Goal: Entertainment & Leisure: Consume media (video, audio)

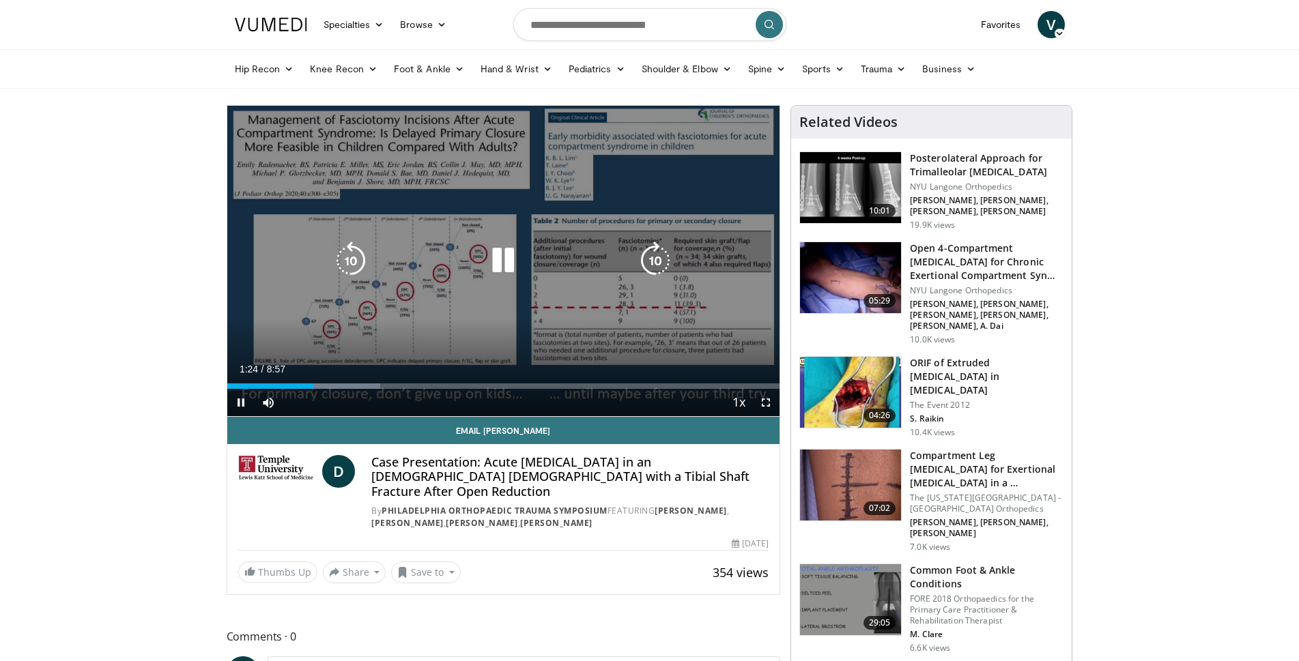
click at [343, 268] on icon "Video Player" at bounding box center [351, 261] width 38 height 38
click at [506, 256] on icon "Video Player" at bounding box center [503, 261] width 38 height 38
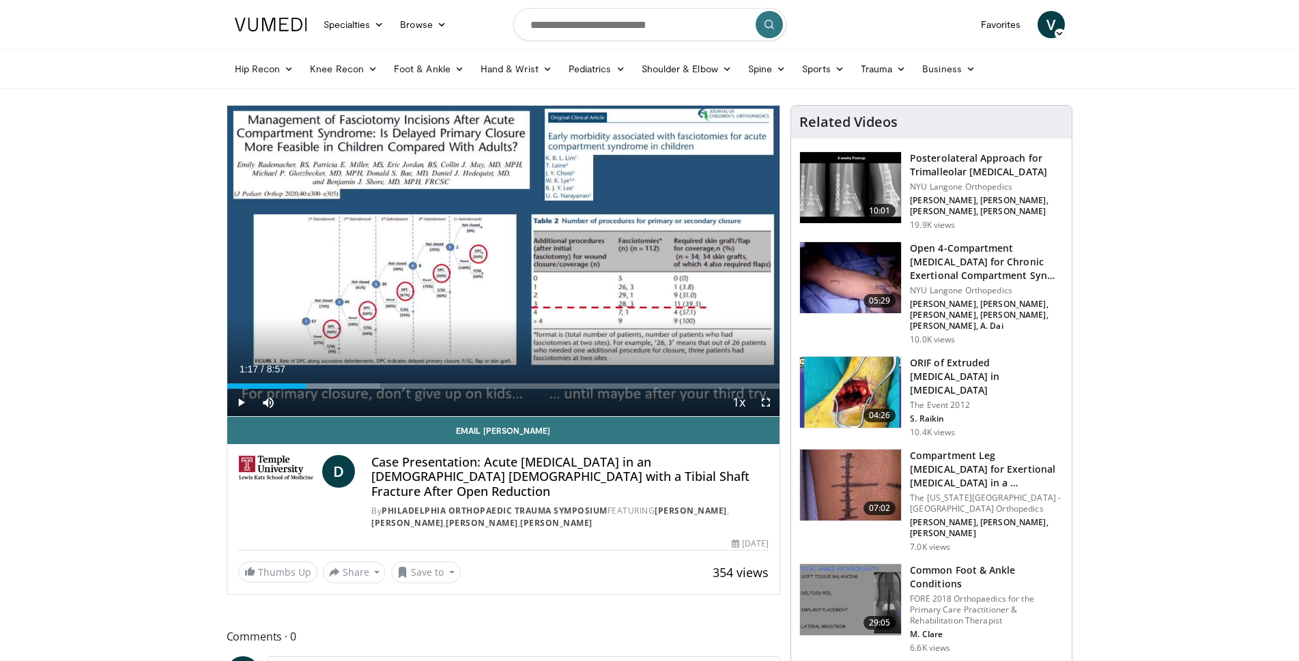
click at [1053, 33] on span "V" at bounding box center [1050, 24] width 27 height 27
click at [938, 158] on link "Logout" at bounding box center [981, 156] width 162 height 22
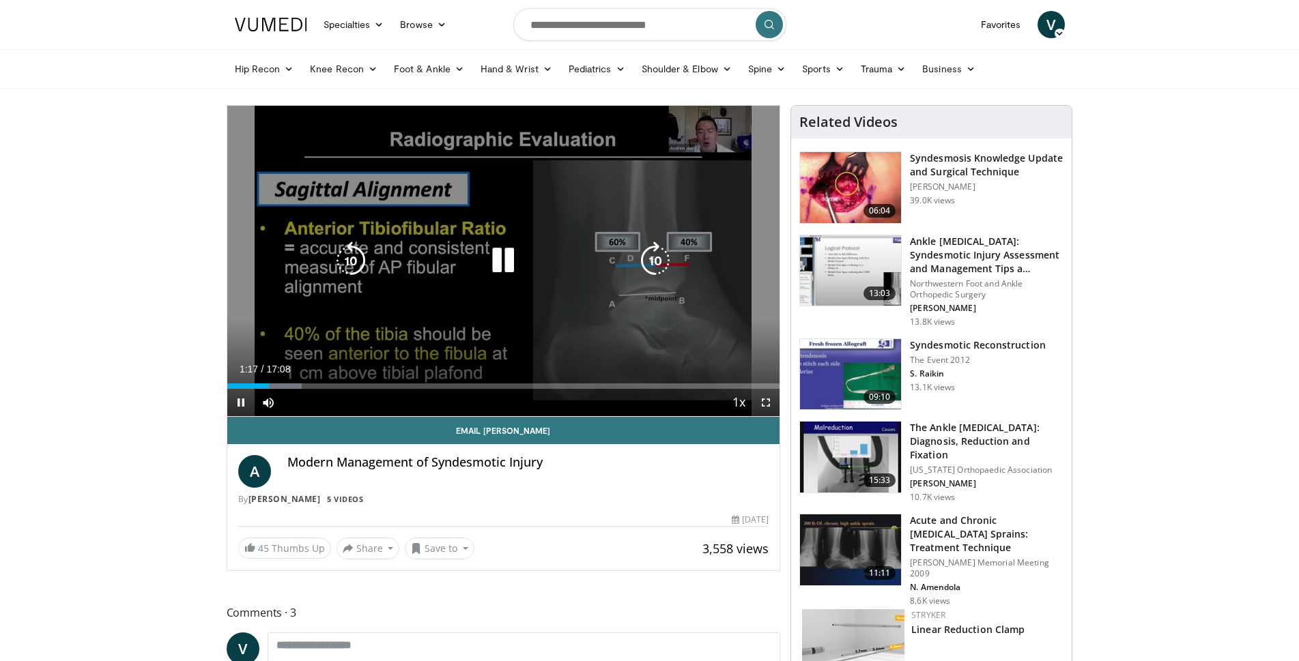
click at [348, 262] on icon "Video Player" at bounding box center [351, 261] width 38 height 38
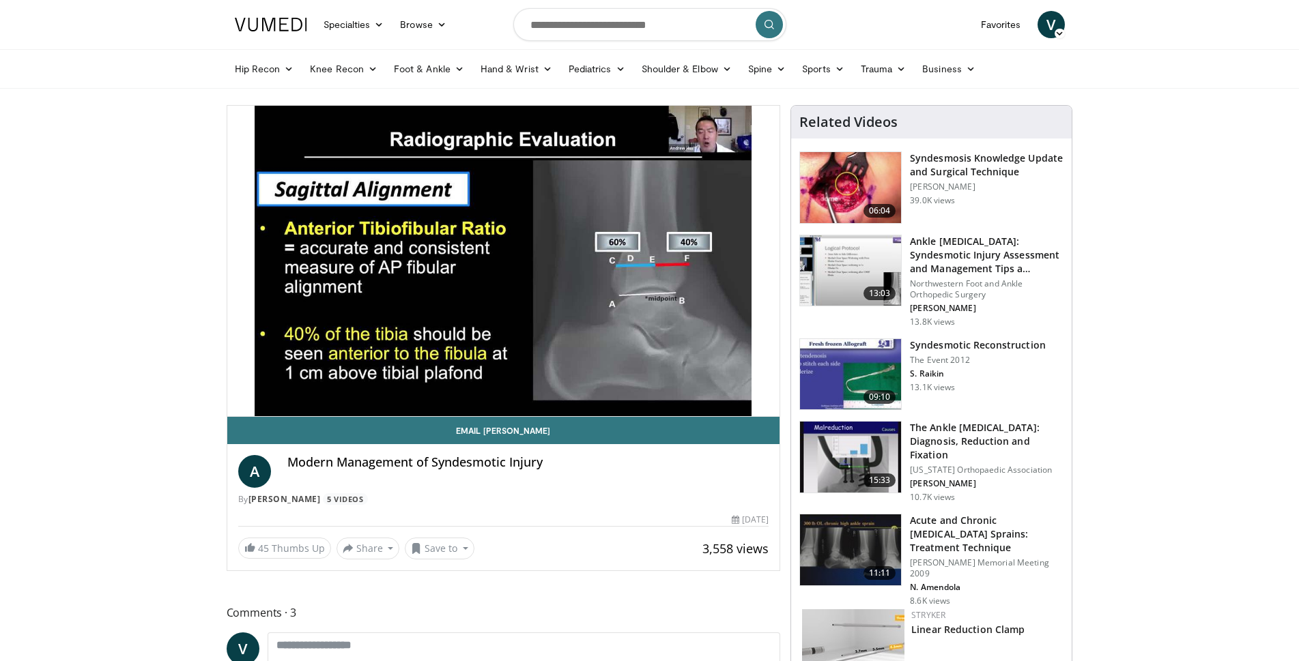
click at [981, 534] on h3 "Acute and Chronic [MEDICAL_DATA] Sprains: Treatment Technique" at bounding box center [987, 534] width 154 height 41
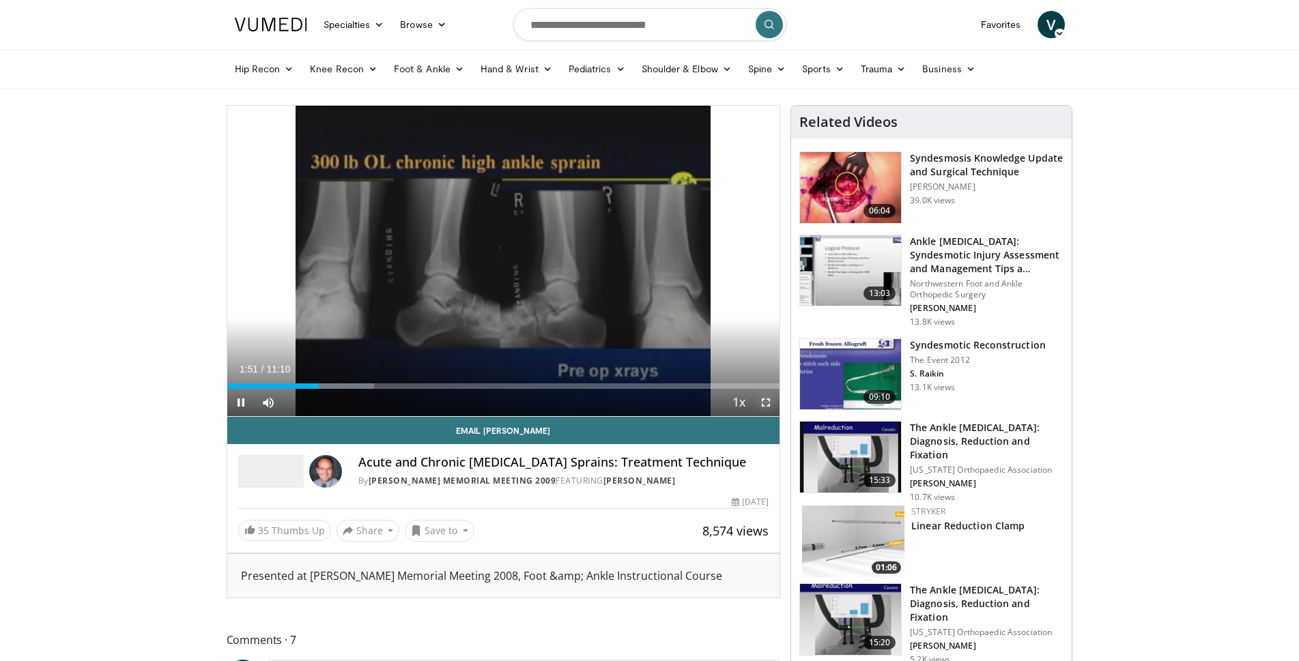
click at [763, 398] on span "Video Player" at bounding box center [765, 402] width 27 height 27
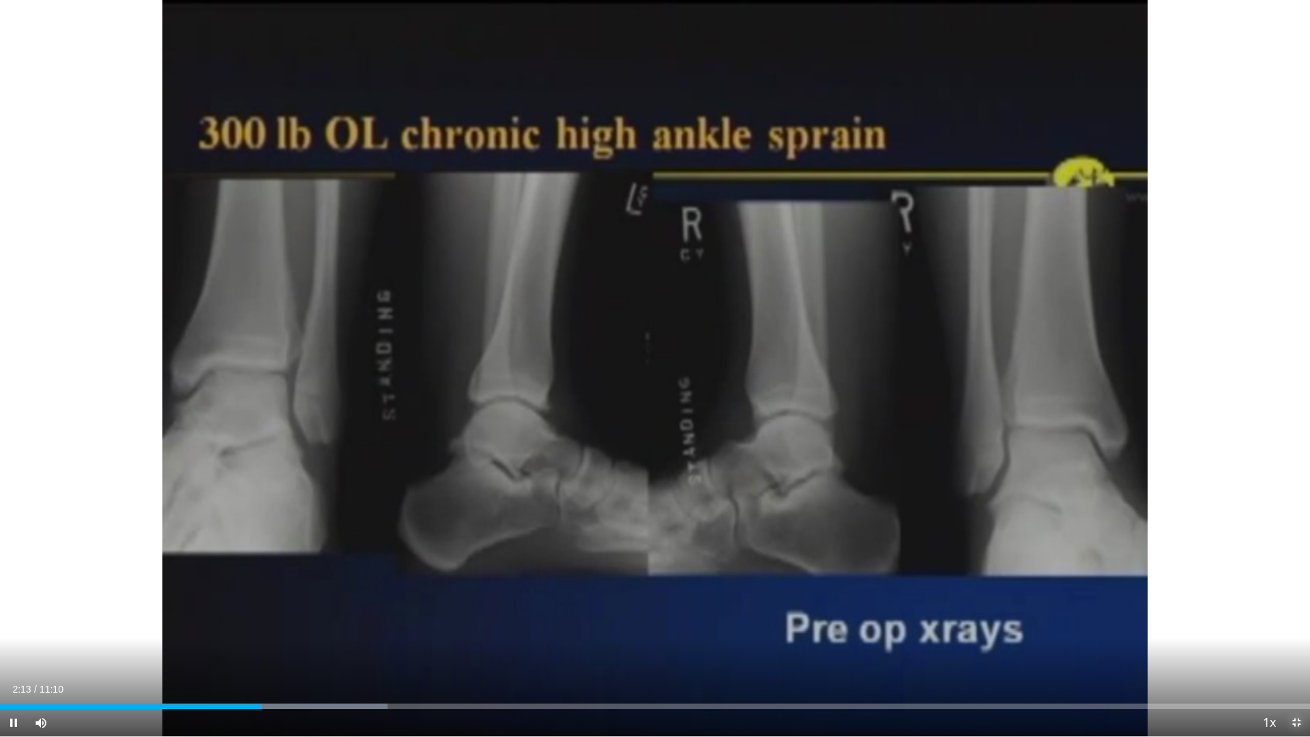
click at [1295, 661] on span "Video Player" at bounding box center [1296, 722] width 27 height 27
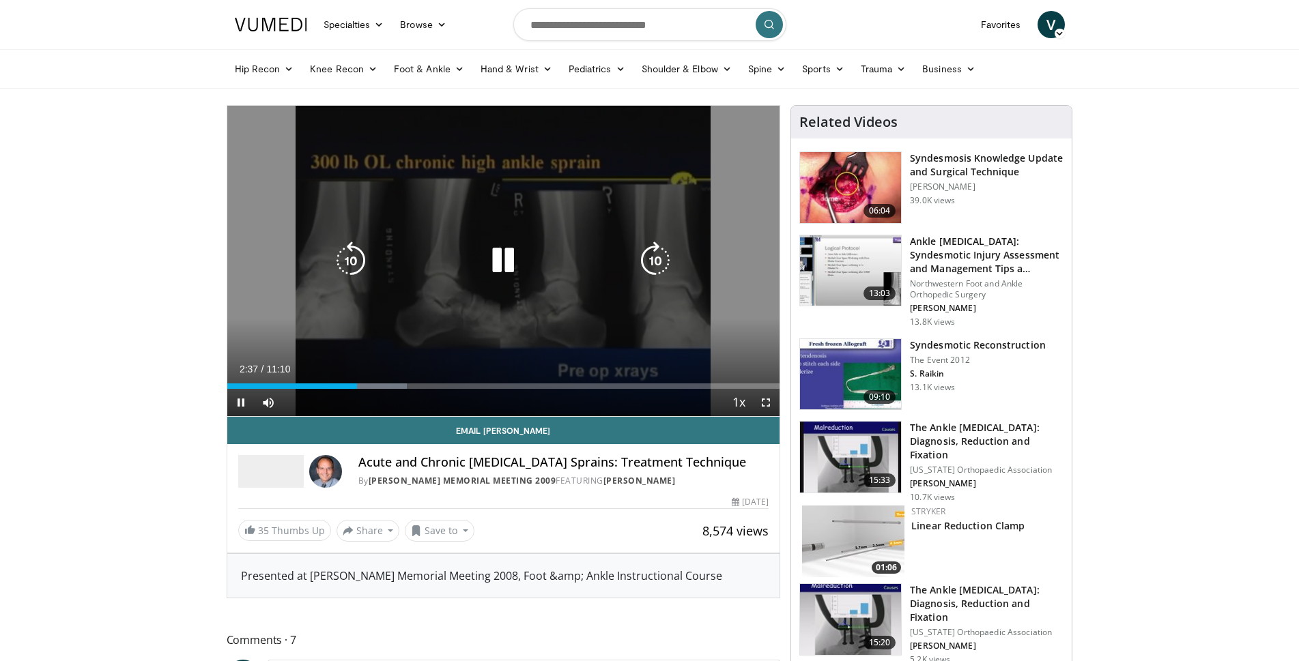
click at [647, 256] on icon "Video Player" at bounding box center [655, 261] width 38 height 38
click at [502, 257] on icon "Video Player" at bounding box center [503, 261] width 38 height 38
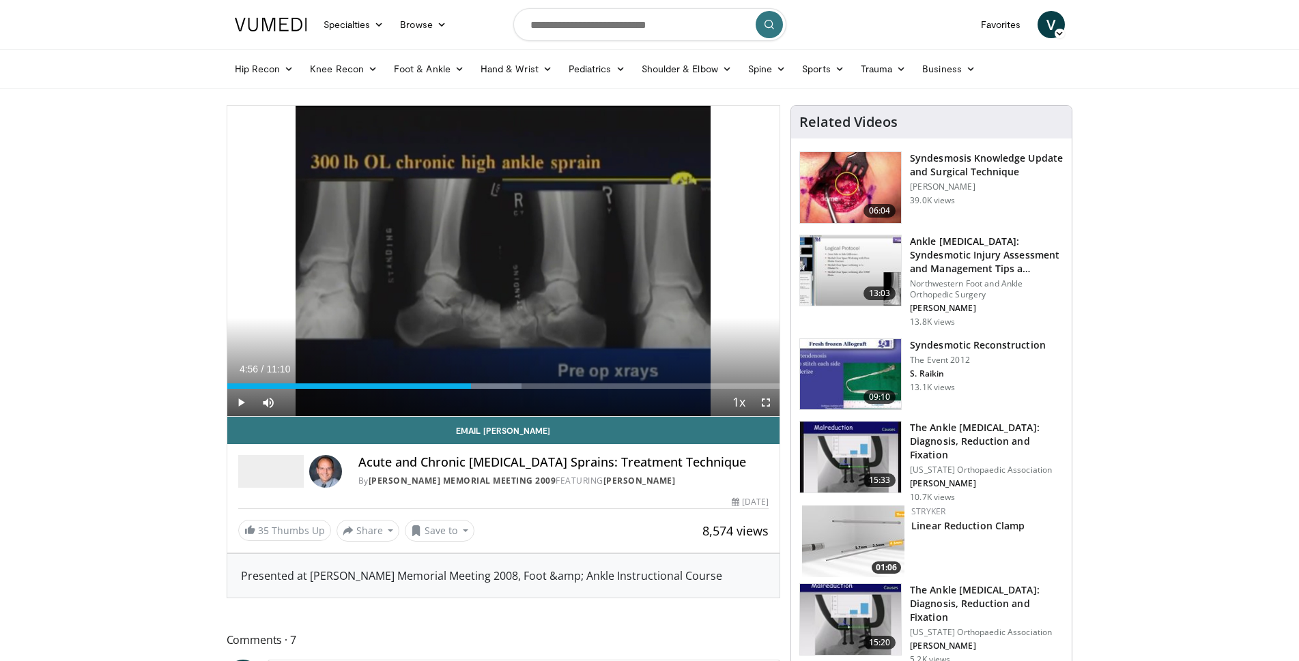
click at [1056, 24] on span "V" at bounding box center [1050, 24] width 27 height 27
click at [935, 160] on link "Logout" at bounding box center [981, 156] width 162 height 22
